Goal: Task Accomplishment & Management: Complete application form

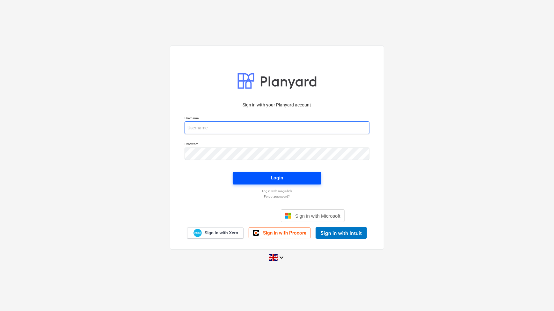
type input "[PERSON_NAME][EMAIL_ADDRESS][PERSON_NAME][DOMAIN_NAME]"
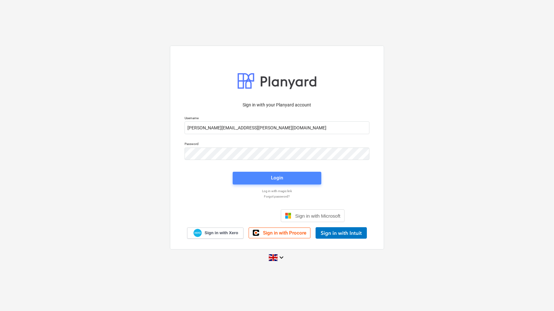
click at [276, 177] on div "Login" at bounding box center [277, 178] width 12 height 8
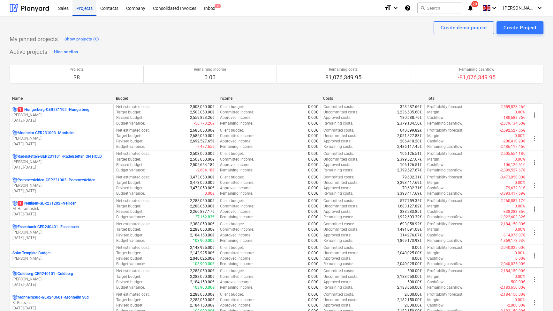
click at [93, 7] on div "Projects" at bounding box center [84, 8] width 24 height 16
click at [20, 99] on div "Name" at bounding box center [61, 98] width 99 height 4
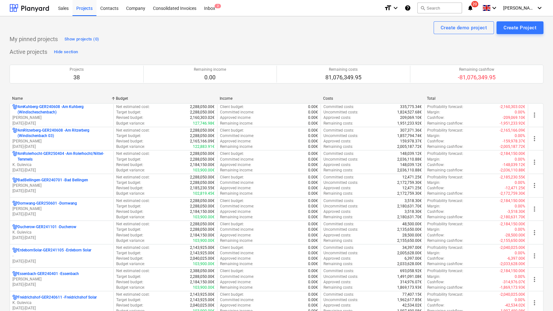
drag, startPoint x: 20, startPoint y: 100, endPoint x: 9, endPoint y: 93, distance: 12.5
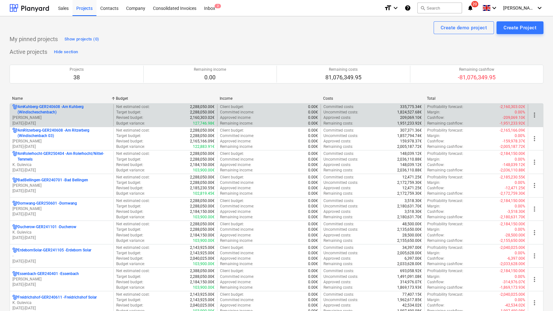
click at [43, 112] on p "AmKuhberg-GER240608 - Am Kuhberg ([GEOGRAPHIC_DATA])" at bounding box center [64, 109] width 93 height 11
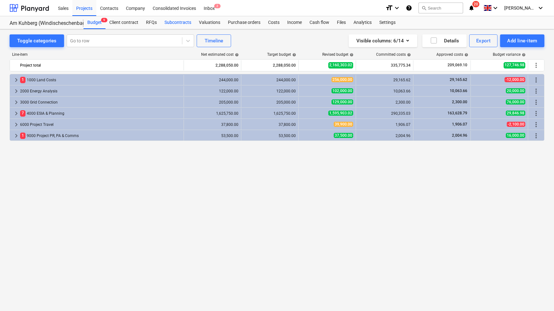
click at [180, 25] on div "Subcontracts" at bounding box center [178, 22] width 34 height 13
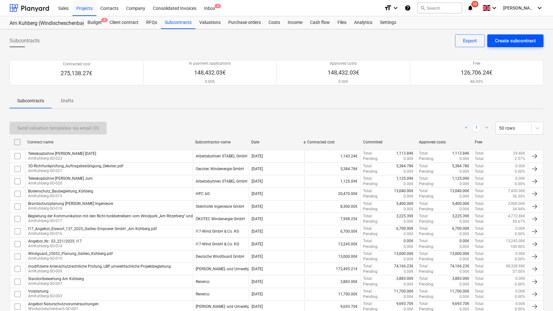
click at [527, 38] on div "Create subcontract" at bounding box center [514, 41] width 41 height 8
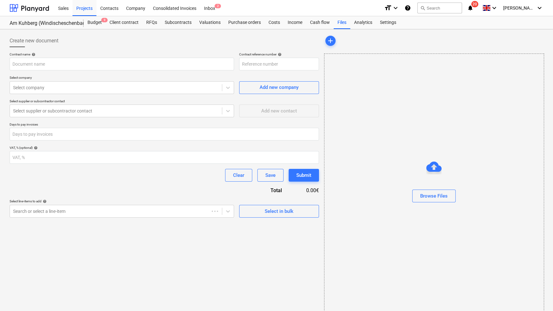
type input "AmKuhberg-GER240608-SO-025"
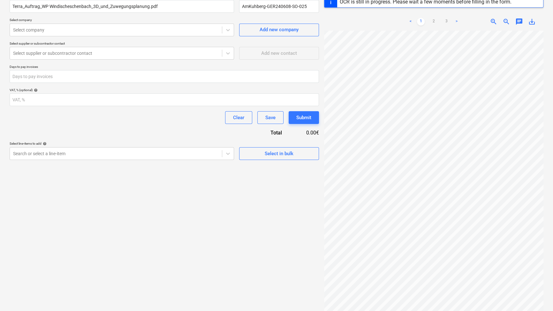
scroll to position [75, 0]
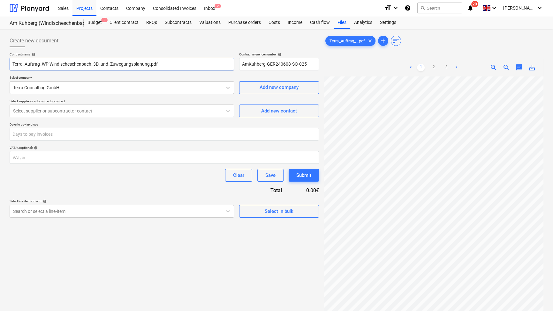
drag, startPoint x: 91, startPoint y: 64, endPoint x: 7, endPoint y: 68, distance: 84.0
click at [7, 68] on div "Create new document Contract name help Terra_Auftrag_WP Windischeschenbach_3D_u…" at bounding box center [164, 202] width 314 height 341
click at [86, 64] on input "_3D_und_Zuwegungsplanung.pdf" at bounding box center [122, 64] width 224 height 13
click at [44, 64] on input "_3D_und_Zuwegungsplanung" at bounding box center [122, 64] width 224 height 13
click at [30, 64] on input "_3D_und_Zuweg- und Standortungsplanung" at bounding box center [122, 64] width 224 height 13
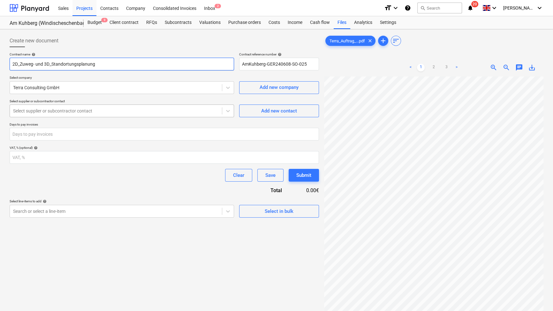
type input "2D_Zuweg- und 3D_Standortungsplanung"
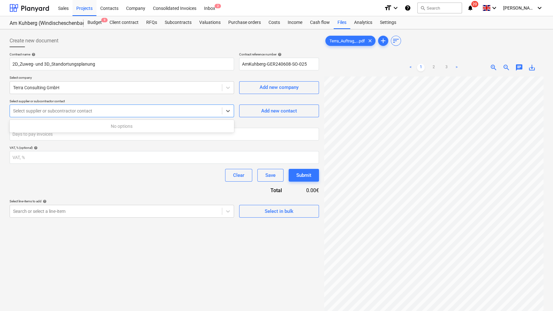
click at [69, 110] on div at bounding box center [115, 111] width 205 height 6
click at [86, 112] on div at bounding box center [115, 111] width 205 height 6
click at [233, 111] on div at bounding box center [227, 110] width 11 height 11
click at [227, 111] on icon at bounding box center [228, 111] width 6 height 6
click at [275, 112] on div "Add new contact" at bounding box center [279, 111] width 36 height 8
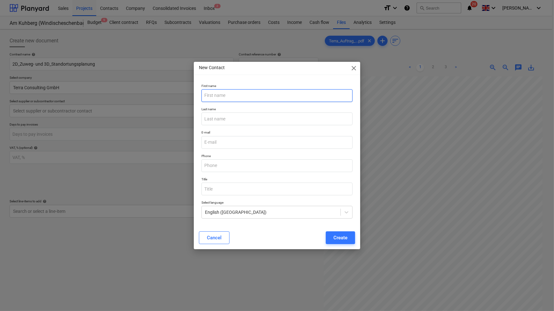
click at [256, 99] on input "text" at bounding box center [277, 95] width 151 height 13
type input "Annika"
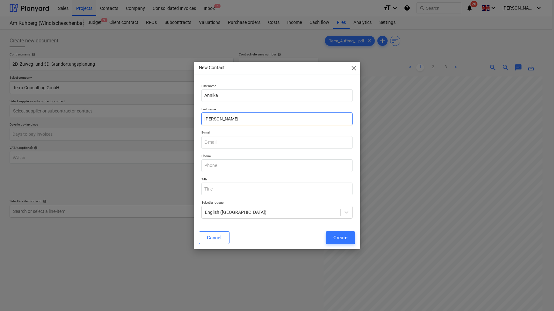
type input "[PERSON_NAME]"
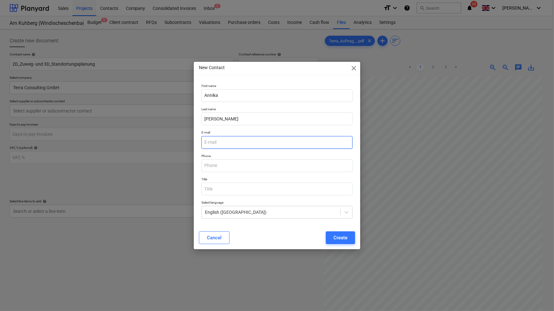
click at [220, 142] on input "email" at bounding box center [277, 142] width 151 height 13
paste input "[EMAIL_ADDRESS][PERSON_NAME][DOMAIN_NAME]"
type input "[EMAIL_ADDRESS][PERSON_NAME][DOMAIN_NAME]"
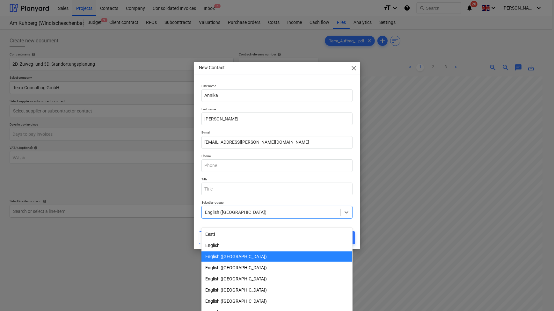
scroll to position [10, 0]
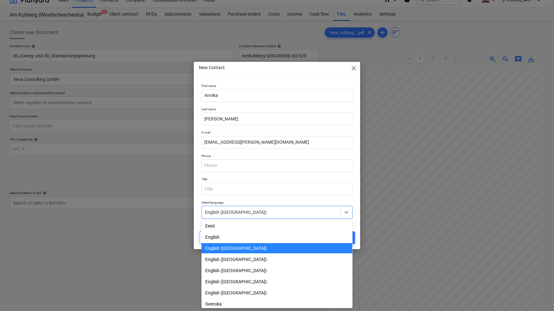
click at [260, 214] on div at bounding box center [271, 212] width 132 height 6
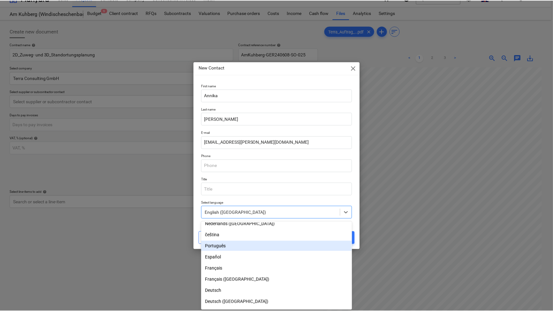
scroll to position [167, 0]
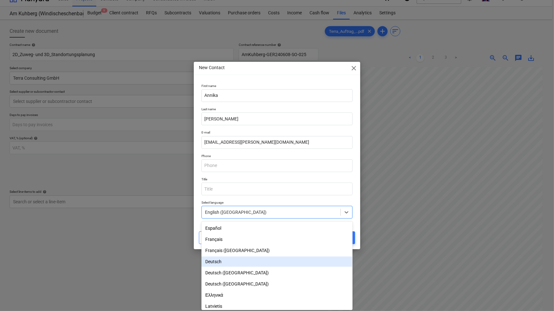
click at [224, 265] on div "Deutsch" at bounding box center [277, 262] width 151 height 10
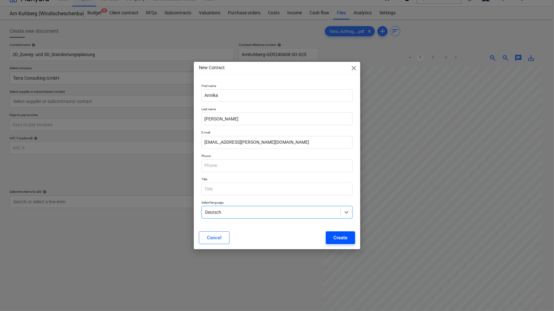
click at [338, 237] on div "Create" at bounding box center [341, 238] width 14 height 8
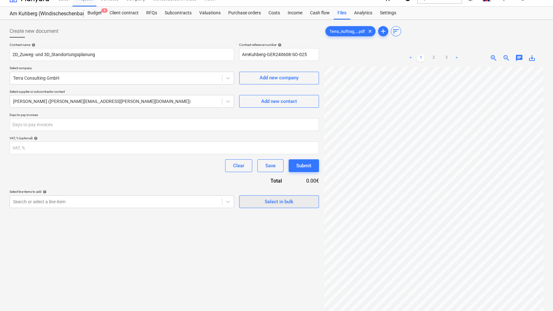
click at [285, 201] on div "Select in bulk" at bounding box center [278, 202] width 29 height 8
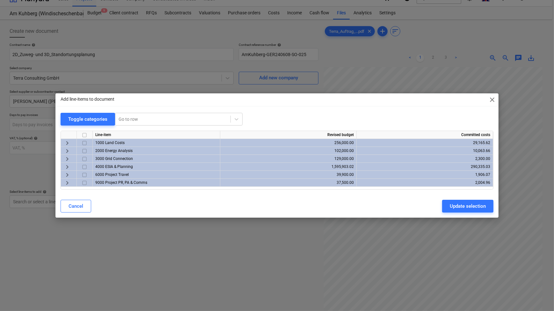
click at [224, 246] on div "Add line-items to document close Toggle categories Go to row Line-item Revised …" at bounding box center [277, 155] width 554 height 311
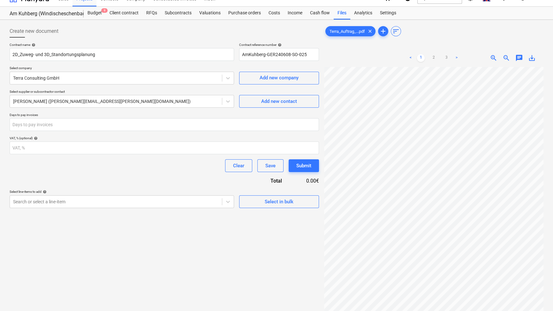
scroll to position [47, 0]
click at [433, 58] on link "2" at bounding box center [433, 58] width 8 height 8
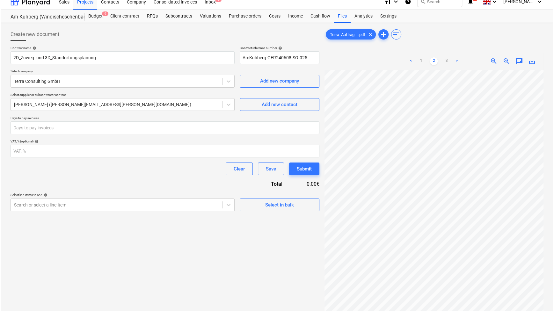
scroll to position [6, 0]
click at [446, 61] on link "3" at bounding box center [446, 62] width 8 height 8
click at [262, 202] on span "Select in bulk" at bounding box center [279, 206] width 64 height 8
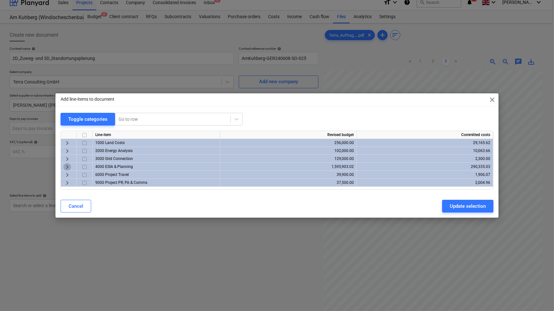
click at [66, 168] on span "keyboard_arrow_right" at bounding box center [67, 167] width 8 height 8
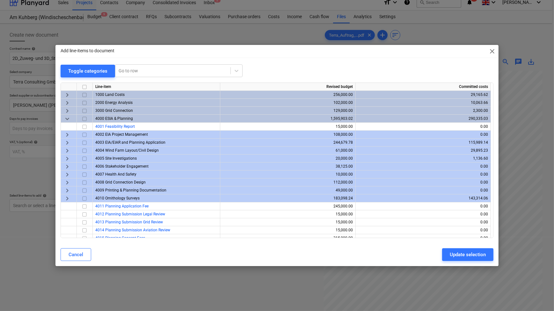
click at [70, 141] on span "keyboard_arrow_right" at bounding box center [67, 143] width 8 height 8
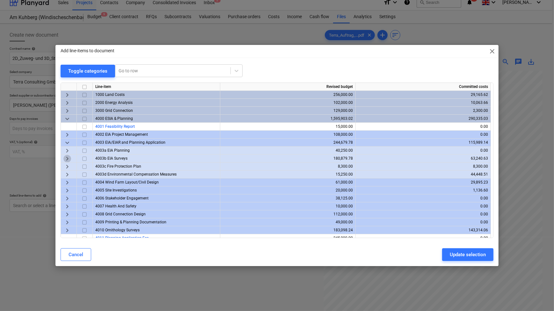
click at [69, 158] on span "keyboard_arrow_right" at bounding box center [67, 159] width 8 height 8
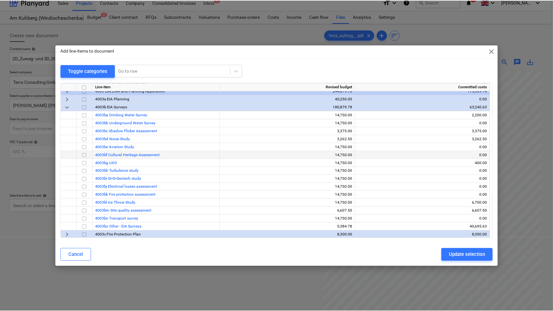
scroll to position [58, 0]
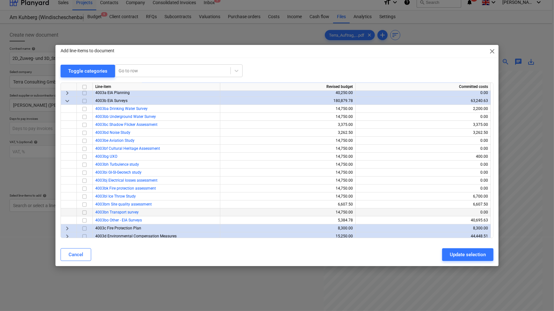
click at [83, 211] on input "checkbox" at bounding box center [85, 213] width 8 height 8
click at [453, 255] on div "Update selection" at bounding box center [468, 255] width 36 height 8
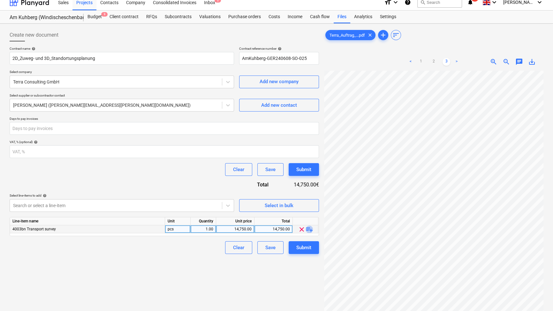
click at [307, 229] on span "playlist_add" at bounding box center [309, 230] width 8 height 8
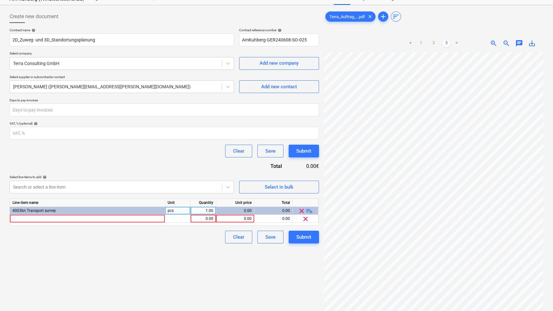
scroll to position [35, 0]
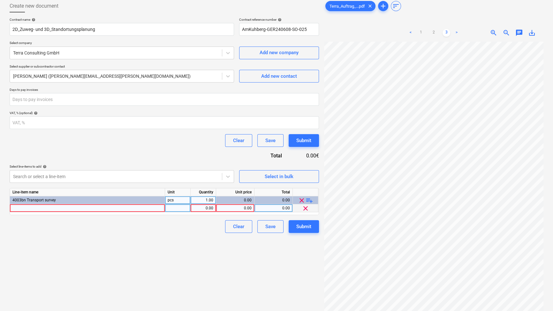
click at [105, 207] on div at bounding box center [87, 208] width 155 height 8
type input "Prüfung und Dursicht der Pläne"
click at [45, 207] on input "Prüfung und Dursicht der Pläne" at bounding box center [87, 208] width 155 height 8
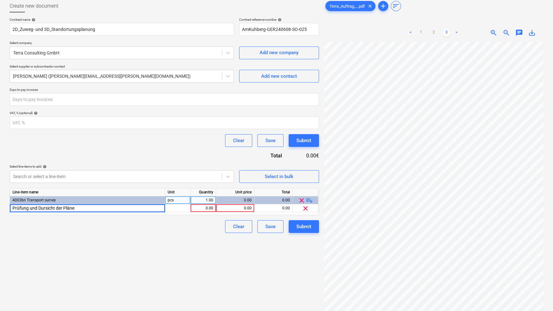
drag, startPoint x: 42, startPoint y: 207, endPoint x: 49, endPoint y: 242, distance: 36.4
click at [48, 245] on div "Create new document Contract name help 2D_Zuweg- und 3D_Standortungsplanung Con…" at bounding box center [164, 167] width 314 height 341
click at [39, 207] on span "Prüfung und Dursicht der Pläne" at bounding box center [39, 208] width 54 height 4
click at [45, 208] on input "Prüfung und Dursicht der Pläne" at bounding box center [87, 208] width 155 height 8
type input "Prüfung und Durchsicht der Pläne"
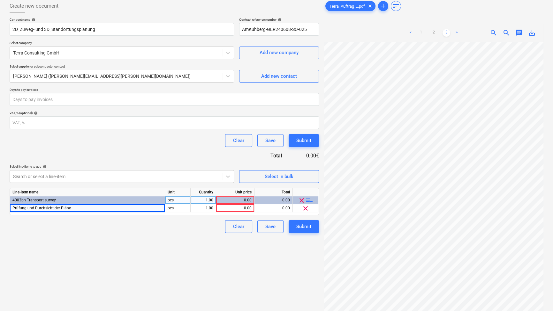
click at [74, 227] on div "Clear Save Submit" at bounding box center [164, 226] width 309 height 13
click at [181, 205] on div "pcs" at bounding box center [178, 208] width 26 height 8
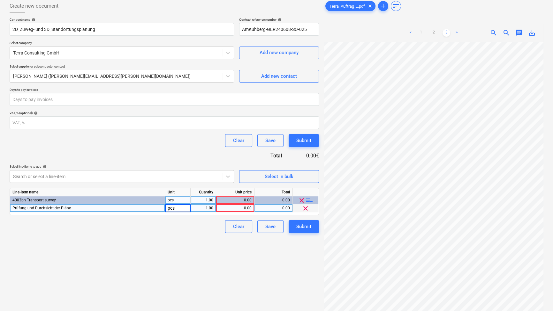
click at [181, 205] on input "pcs" at bounding box center [177, 208] width 25 height 8
type input "h"
click at [207, 207] on div "1.00" at bounding box center [203, 208] width 20 height 8
type input "6"
click at [237, 209] on div "0.00" at bounding box center [235, 208] width 33 height 8
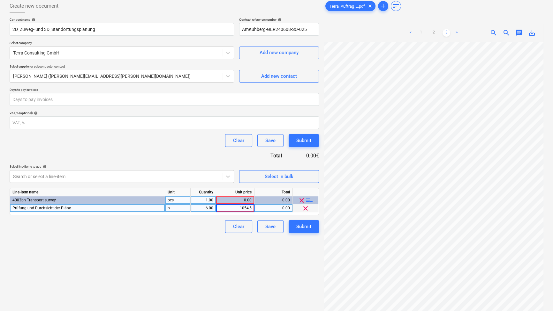
type input "1054,50"
click at [169, 252] on div "Create new document Contract name help 2D_Zuweg- und 3D_Standortungsplanung Con…" at bounding box center [164, 167] width 314 height 341
click at [252, 207] on div "0.00" at bounding box center [235, 208] width 38 height 8
type input "105.5"
click at [311, 198] on span "playlist_add" at bounding box center [309, 201] width 8 height 8
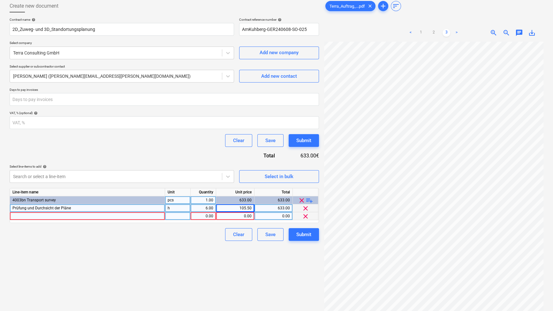
click at [128, 217] on div at bounding box center [87, 216] width 155 height 8
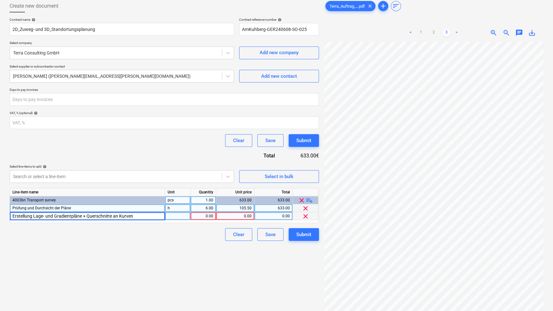
click at [71, 215] on input "Erstellung Lage- und Gradientpläne + Querschnitte an Kurven" at bounding box center [87, 216] width 155 height 8
type input "Erstellung Lage- und Gradientenpläne + Querschnitte an Kurven"
click at [89, 241] on div "Create new document Contract name help 2D_Zuweg- und 3D_Standortungsplanung Con…" at bounding box center [164, 167] width 314 height 341
click at [183, 219] on div "pcs" at bounding box center [178, 216] width 26 height 8
click at [183, 219] on input "pcs" at bounding box center [177, 216] width 25 height 8
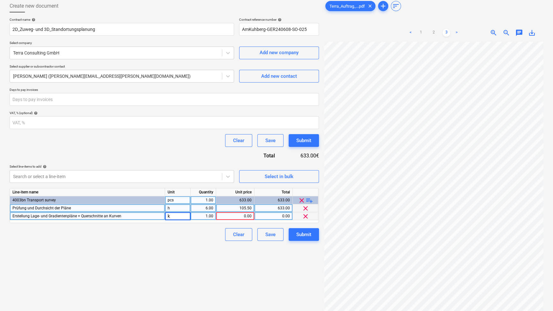
type input "km"
click at [208, 214] on div "1.00" at bounding box center [203, 216] width 20 height 8
type input "14.5"
click at [250, 215] on div "0.00" at bounding box center [235, 216] width 33 height 8
drag, startPoint x: 250, startPoint y: 215, endPoint x: 198, endPoint y: 232, distance: 54.6
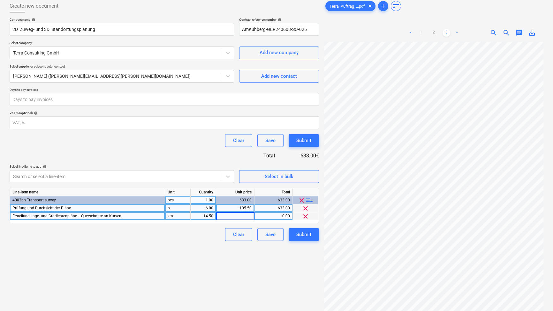
click at [198, 232] on div "Clear Save Submit" at bounding box center [164, 234] width 309 height 13
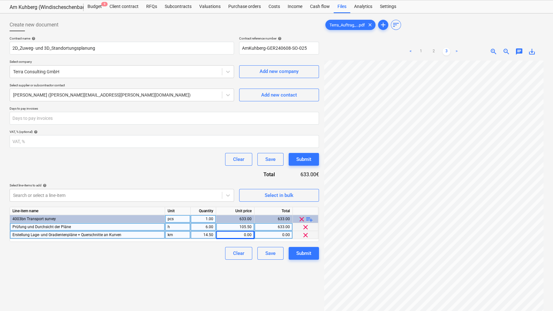
scroll to position [6, 0]
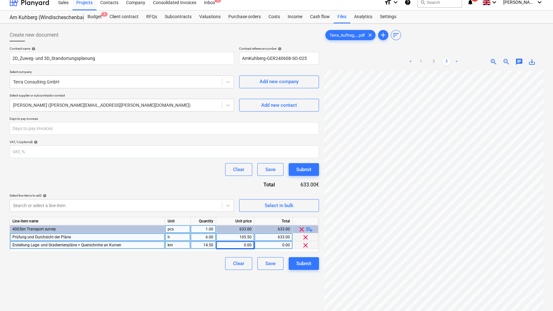
click at [48, 236] on span "Prüfung und Durchsicht der Pläne" at bounding box center [41, 237] width 58 height 4
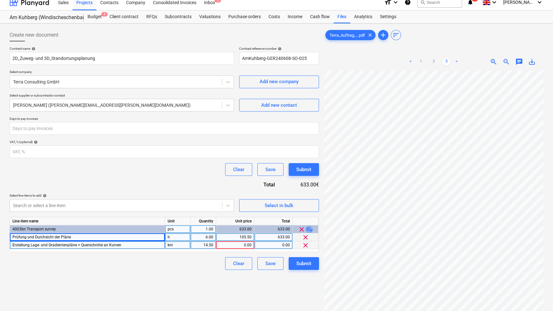
click at [308, 231] on span "playlist_add" at bounding box center [309, 230] width 8 height 8
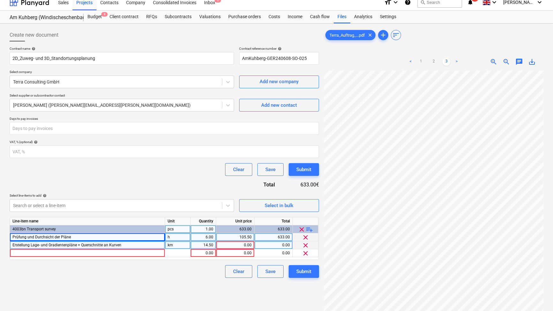
click at [98, 238] on div "Prüfung und Durchsicht der Pläne" at bounding box center [87, 238] width 155 height 8
click at [98, 238] on input "Prüfung und Durchsicht der Pläne" at bounding box center [87, 238] width 155 height 8
click at [95, 250] on div at bounding box center [87, 253] width 155 height 8
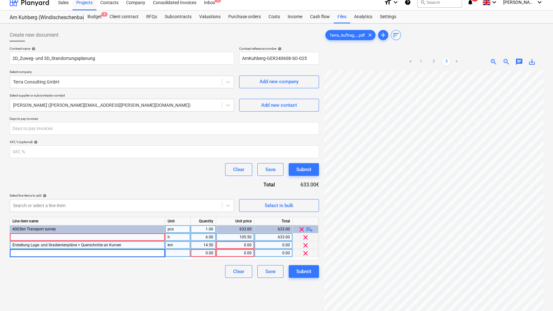
type input "Prüfung und Durchsicht der Pläne"
click at [82, 236] on div at bounding box center [87, 238] width 155 height 8
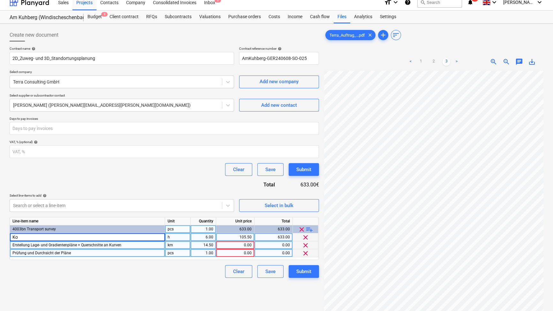
type input "K"
type input "Erstellung eines 2D-Layouts der Transportwegachse"
click at [172, 240] on div "h" at bounding box center [178, 238] width 26 height 8
type input "km"
click at [204, 238] on div "6.00" at bounding box center [203, 238] width 20 height 8
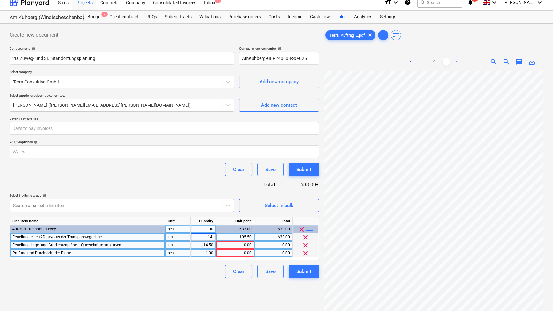
type input "14.5"
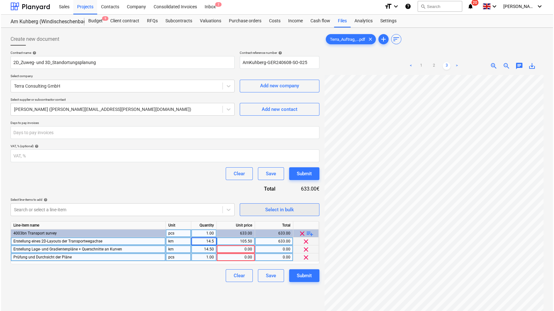
scroll to position [0, 0]
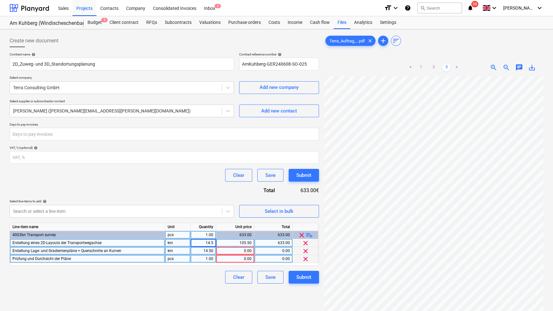
click at [236, 243] on div "105.50" at bounding box center [235, 243] width 33 height 8
click at [236, 243] on input "105.5" at bounding box center [235, 243] width 38 height 8
type input "640"
drag, startPoint x: 72, startPoint y: 259, endPoint x: 12, endPoint y: 260, distance: 60.0
click at [12, 260] on div "Prüfung und Durchsicht der Pläne" at bounding box center [87, 259] width 155 height 8
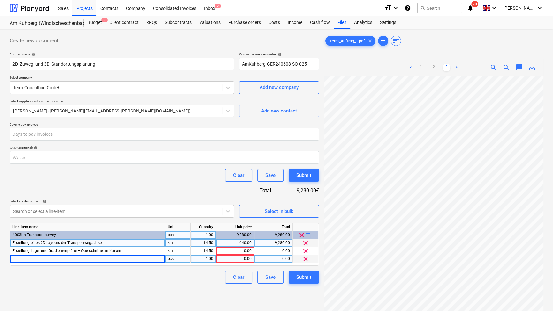
drag, startPoint x: 125, startPoint y: 250, endPoint x: 23, endPoint y: 244, distance: 101.9
click at [23, 244] on div "Line-item name Unit Quantity Unit price Total 4003bn Transport survey pcs 1.00 …" at bounding box center [164, 244] width 309 height 43
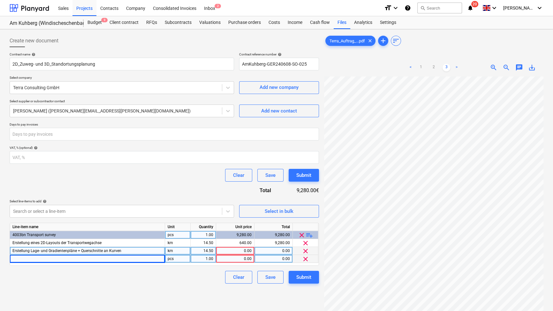
click at [41, 252] on span "Erstellung Lage- und Gradientenpläne + Querschnitte an Kurven" at bounding box center [66, 251] width 109 height 4
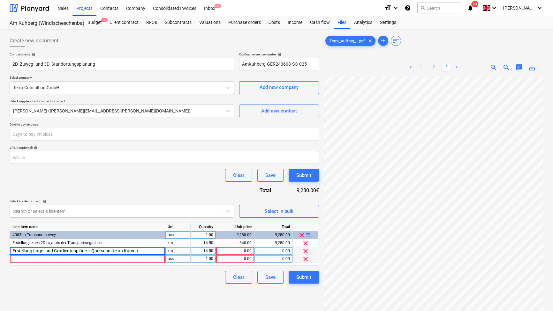
click at [41, 252] on input "Erstellung Lage- und Gradientenpläne + Querschnitte an Kurven" at bounding box center [87, 251] width 155 height 8
type input "Prüfung und Durchsicht der Pläne"
click at [172, 251] on div "km" at bounding box center [178, 251] width 26 height 8
click at [172, 251] on input "km" at bounding box center [177, 251] width 25 height 8
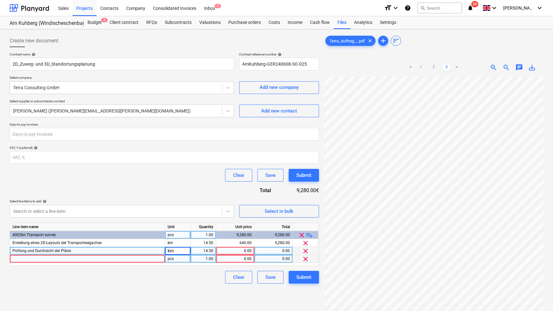
type input "h"
click at [202, 250] on div "14.50" at bounding box center [203, 251] width 20 height 8
click at [203, 250] on input "14.5" at bounding box center [202, 251] width 25 height 8
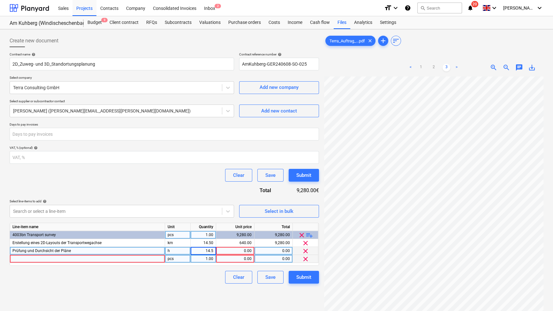
type input "6"
click at [246, 249] on div "0.00" at bounding box center [235, 251] width 33 height 8
type input "105.5"
click at [190, 284] on div "Clear Save Submit" at bounding box center [164, 277] width 309 height 13
click at [306, 256] on span "clear" at bounding box center [305, 260] width 8 height 8
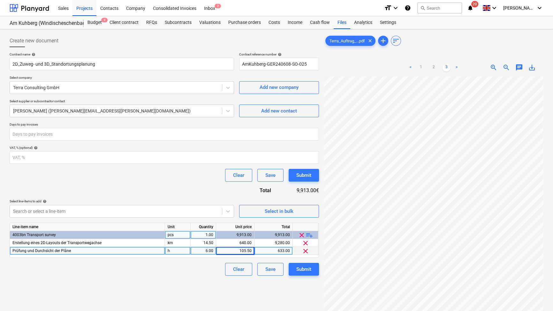
click at [174, 263] on div "Clear Save Submit" at bounding box center [164, 269] width 309 height 13
click at [299, 213] on span "Select in bulk" at bounding box center [279, 211] width 64 height 8
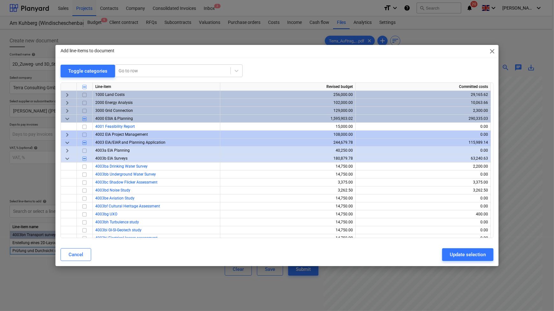
click at [67, 159] on span "keyboard_arrow_down" at bounding box center [67, 159] width 8 height 8
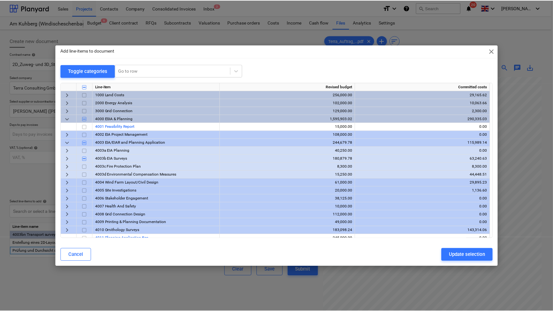
scroll to position [29, 0]
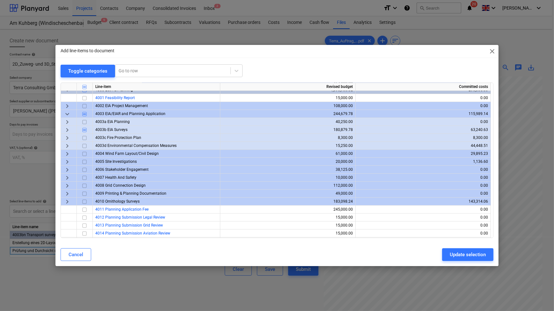
click at [68, 154] on span "keyboard_arrow_right" at bounding box center [67, 154] width 8 height 8
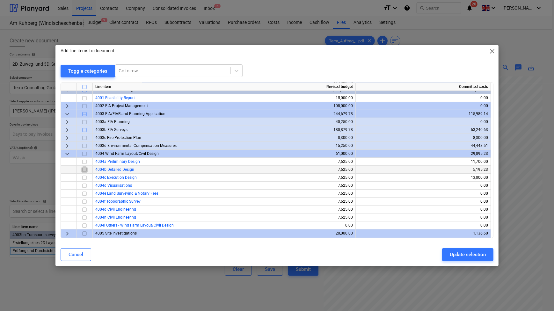
click at [84, 169] on input "checkbox" at bounding box center [85, 170] width 8 height 8
click at [462, 256] on div "Update selection" at bounding box center [468, 255] width 36 height 8
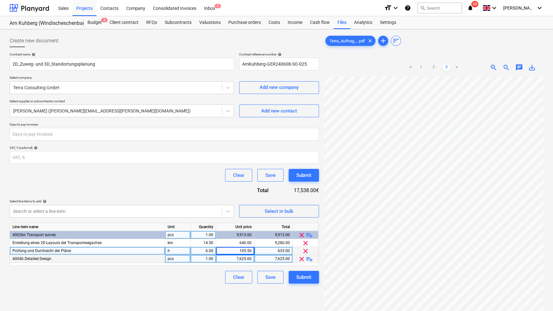
click at [312, 258] on span "playlist_add" at bounding box center [309, 260] width 8 height 8
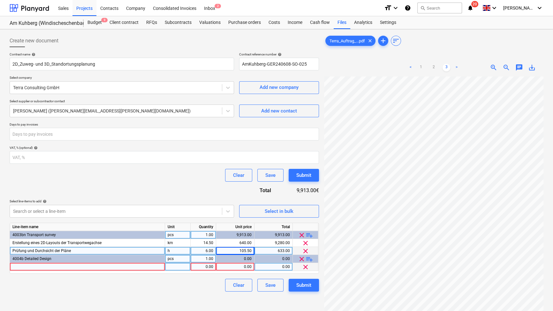
click at [144, 266] on div at bounding box center [87, 267] width 155 height 8
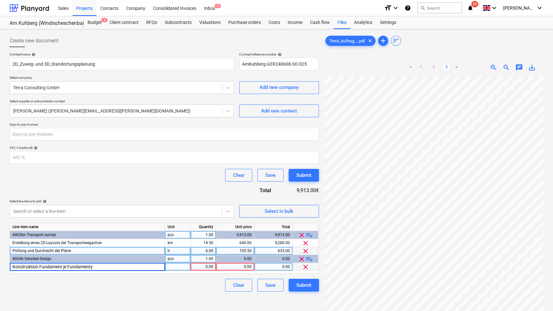
type input "Konstruktion Fundament je Fundamentyp"
click at [176, 266] on div "pcs" at bounding box center [178, 267] width 26 height 8
click at [243, 265] on div "0.00" at bounding box center [235, 267] width 33 height 8
type input "540"
click at [181, 284] on div "Clear Save Submit" at bounding box center [164, 285] width 309 height 13
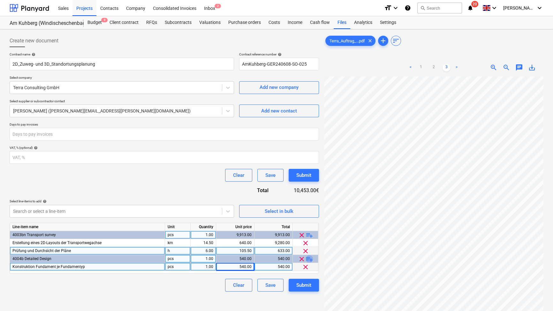
click at [310, 260] on span "playlist_add" at bounding box center [309, 260] width 8 height 8
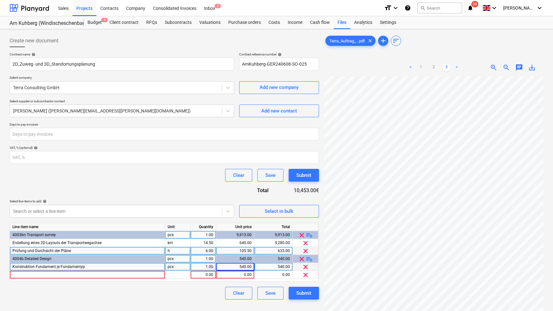
click at [141, 268] on div "Konstruktion Fundament je Fundamentyp" at bounding box center [87, 267] width 155 height 8
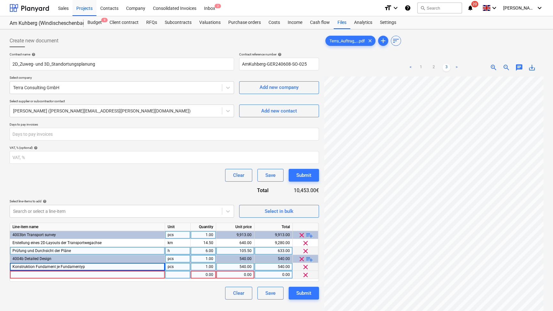
click at [137, 274] on div at bounding box center [87, 275] width 155 height 8
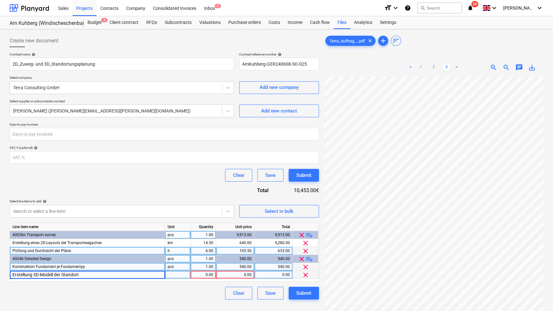
type input "Erstellung 3D-Modell der Standorte"
click at [91, 294] on div "Clear Save Submit" at bounding box center [164, 293] width 309 height 13
click at [213, 275] on div "1.00" at bounding box center [203, 275] width 20 height 8
click at [213, 275] on input "1" at bounding box center [202, 275] width 25 height 8
type input "12"
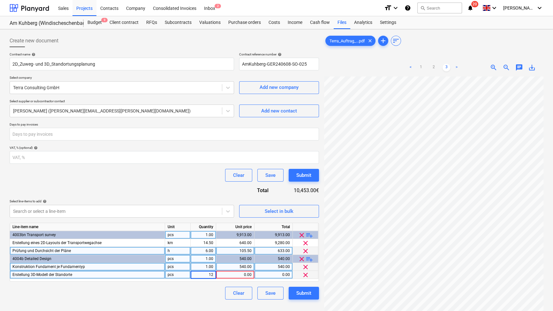
click at [202, 295] on div "Clear Save Submit" at bounding box center [164, 293] width 309 height 13
click at [242, 273] on div "0.00" at bounding box center [235, 275] width 33 height 8
type input "640"
click at [185, 289] on div "Clear Save Submit" at bounding box center [164, 293] width 309 height 13
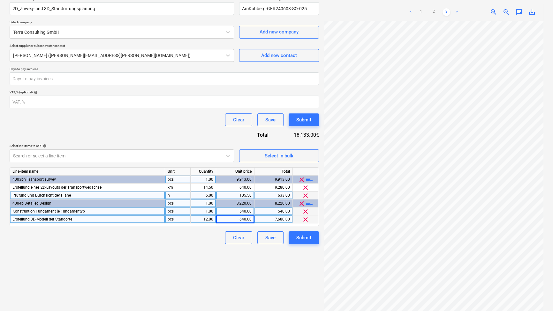
scroll to position [64, 0]
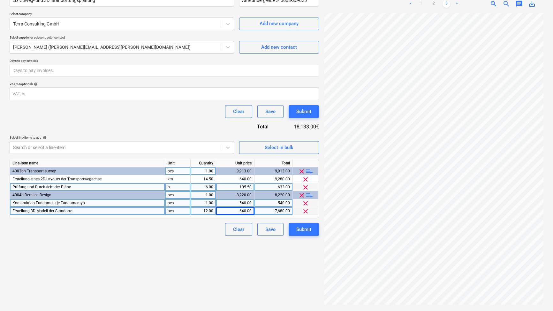
click at [197, 235] on div "Clear Save Submit" at bounding box center [164, 229] width 309 height 13
click at [146, 237] on div "Create new document Contract name help 2D_Zuweg- und 3D_Standortungsplanung Con…" at bounding box center [164, 138] width 314 height 341
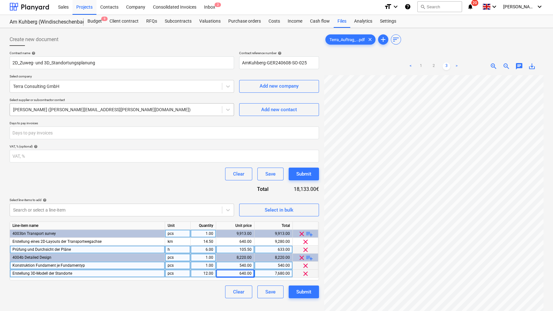
scroll to position [0, 0]
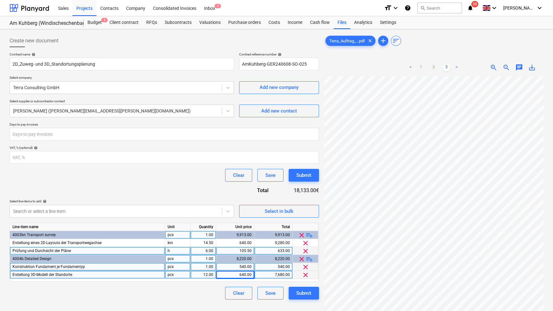
click at [185, 282] on div "Contract name help 2D_Zuweg- und 3D_Standortungsplanung Contract reference numb…" at bounding box center [164, 176] width 309 height 248
click at [209, 234] on div "1.00" at bounding box center [203, 235] width 20 height 8
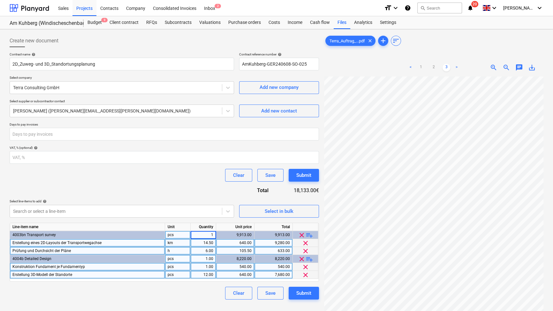
click at [207, 242] on div "14.50" at bounding box center [203, 243] width 20 height 8
type input "7,25"
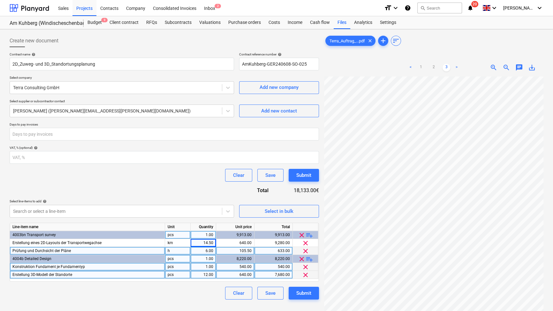
click at [168, 296] on div "Clear Save Submit" at bounding box center [164, 293] width 309 height 13
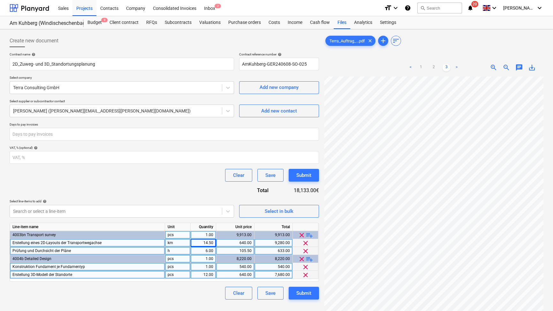
click at [209, 243] on div "14.50" at bounding box center [203, 243] width 20 height 8
click at [209, 242] on input "7,25" at bounding box center [202, 243] width 25 height 8
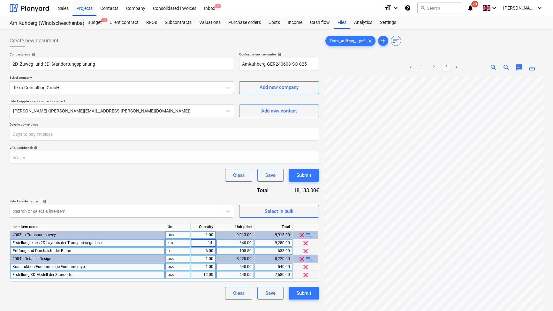
type input "14.5"
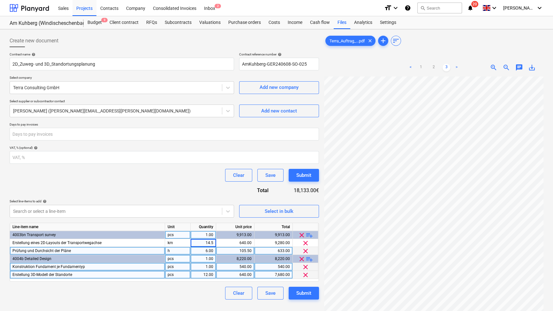
click at [178, 296] on div "Clear Save Submit" at bounding box center [164, 293] width 309 height 13
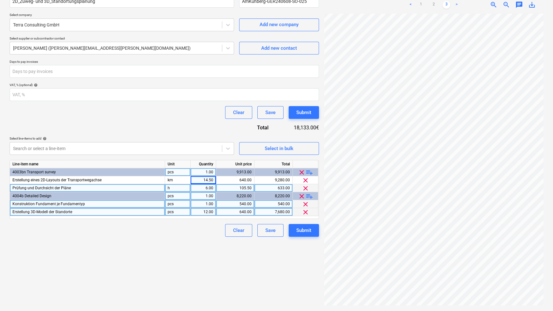
scroll to position [64, 0]
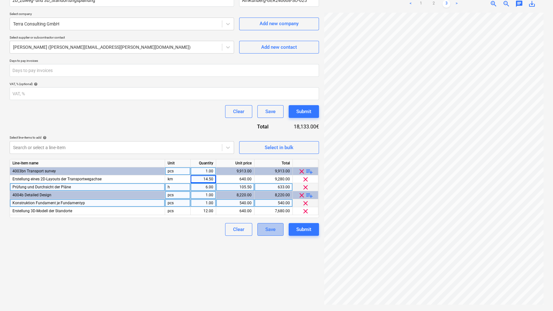
click at [267, 231] on div "Save" at bounding box center [270, 230] width 10 height 8
